Goal: Information Seeking & Learning: Learn about a topic

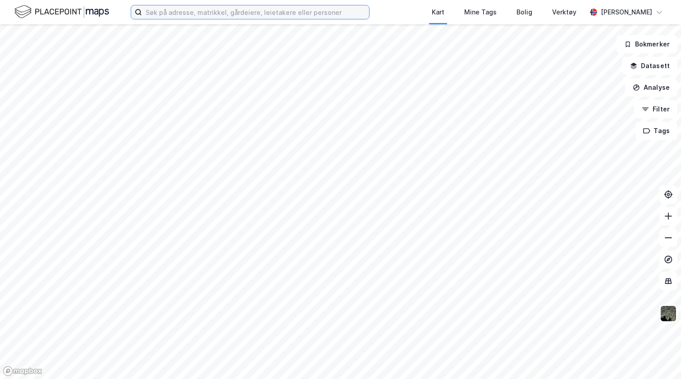
click at [176, 15] on input at bounding box center [255, 12] width 227 height 14
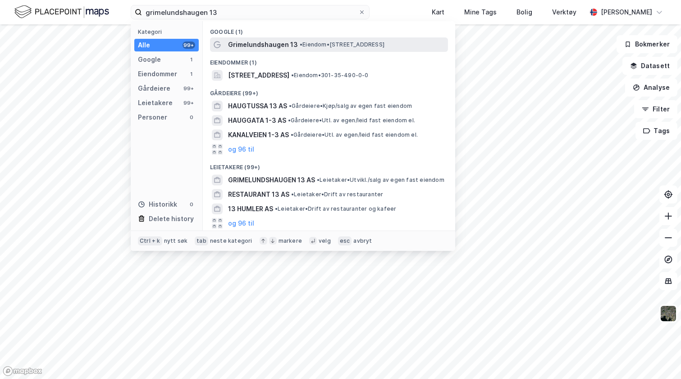
click at [245, 41] on span "Grimelundshaugen 13" at bounding box center [263, 44] width 70 height 11
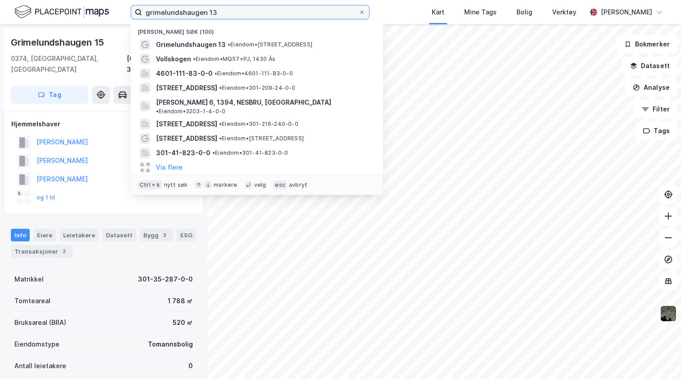
drag, startPoint x: 245, startPoint y: 17, endPoint x: 132, endPoint y: 9, distance: 113.0
click at [132, 9] on label "grimelundshaugen 13" at bounding box center [250, 12] width 239 height 14
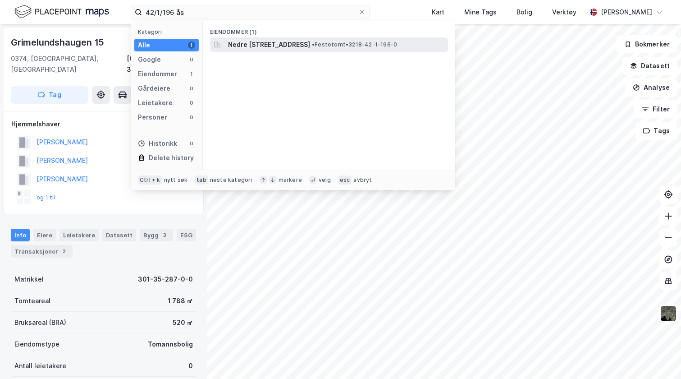
click at [249, 46] on span "Nedre [STREET_ADDRESS]" at bounding box center [269, 44] width 82 height 11
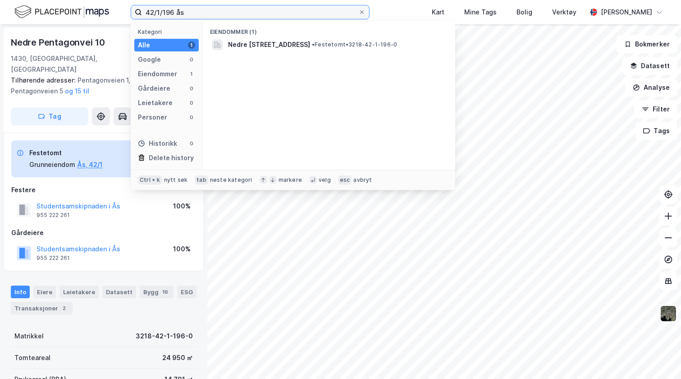
drag, startPoint x: 179, startPoint y: 11, endPoint x: 138, endPoint y: 15, distance: 40.8
click at [138, 15] on label "42/1/196 ås" at bounding box center [250, 12] width 239 height 14
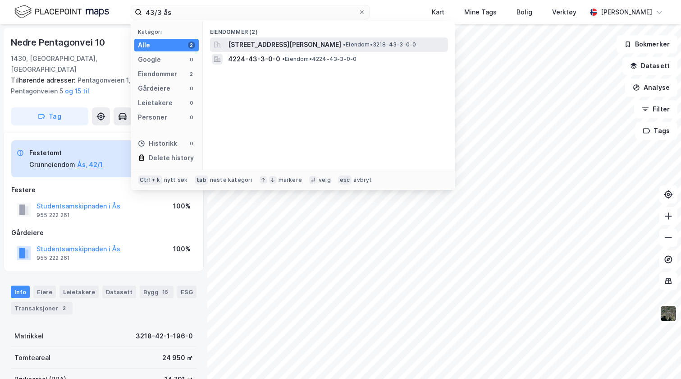
click at [261, 37] on div "[STREET_ADDRESS] • Eiendom • 3218-43-3-0-0" at bounding box center [329, 44] width 238 height 14
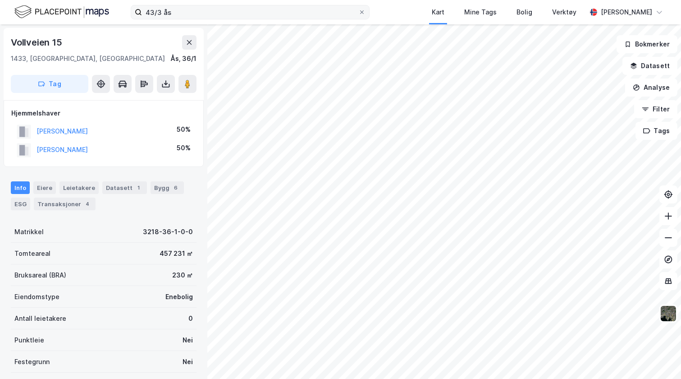
drag, startPoint x: 181, startPoint y: 21, endPoint x: 152, endPoint y: 10, distance: 30.7
click at [152, 10] on div "43/3 ås Kart Mine Tags Bolig Verktøy [PERSON_NAME]" at bounding box center [340, 12] width 681 height 24
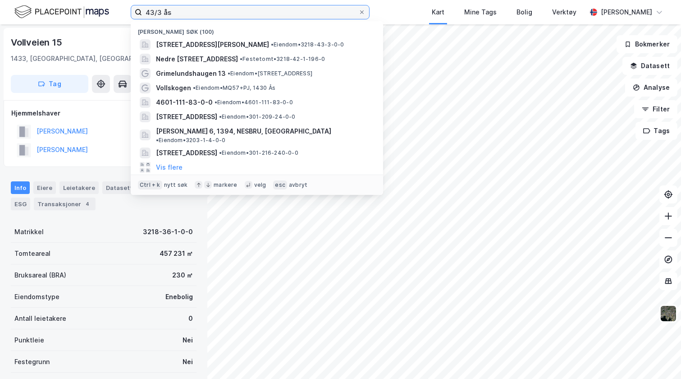
drag, startPoint x: 172, startPoint y: 15, endPoint x: 138, endPoint y: 14, distance: 34.3
click at [138, 14] on label "43/3 ås" at bounding box center [250, 12] width 239 height 14
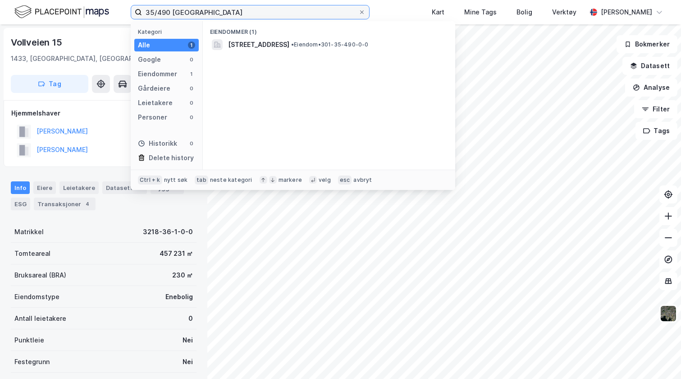
type input "35/490 [GEOGRAPHIC_DATA]"
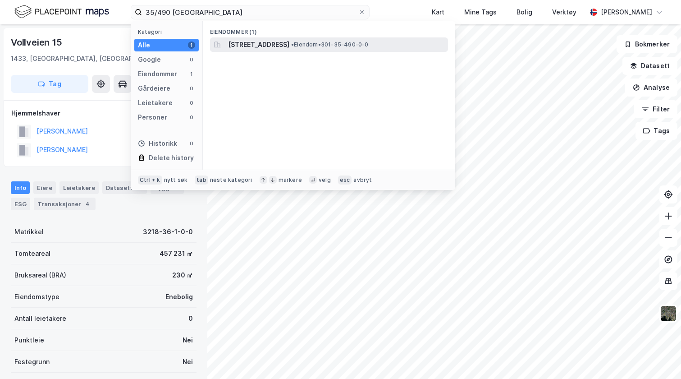
click at [262, 48] on span "[STREET_ADDRESS]" at bounding box center [258, 44] width 61 height 11
